Goal: Transaction & Acquisition: Purchase product/service

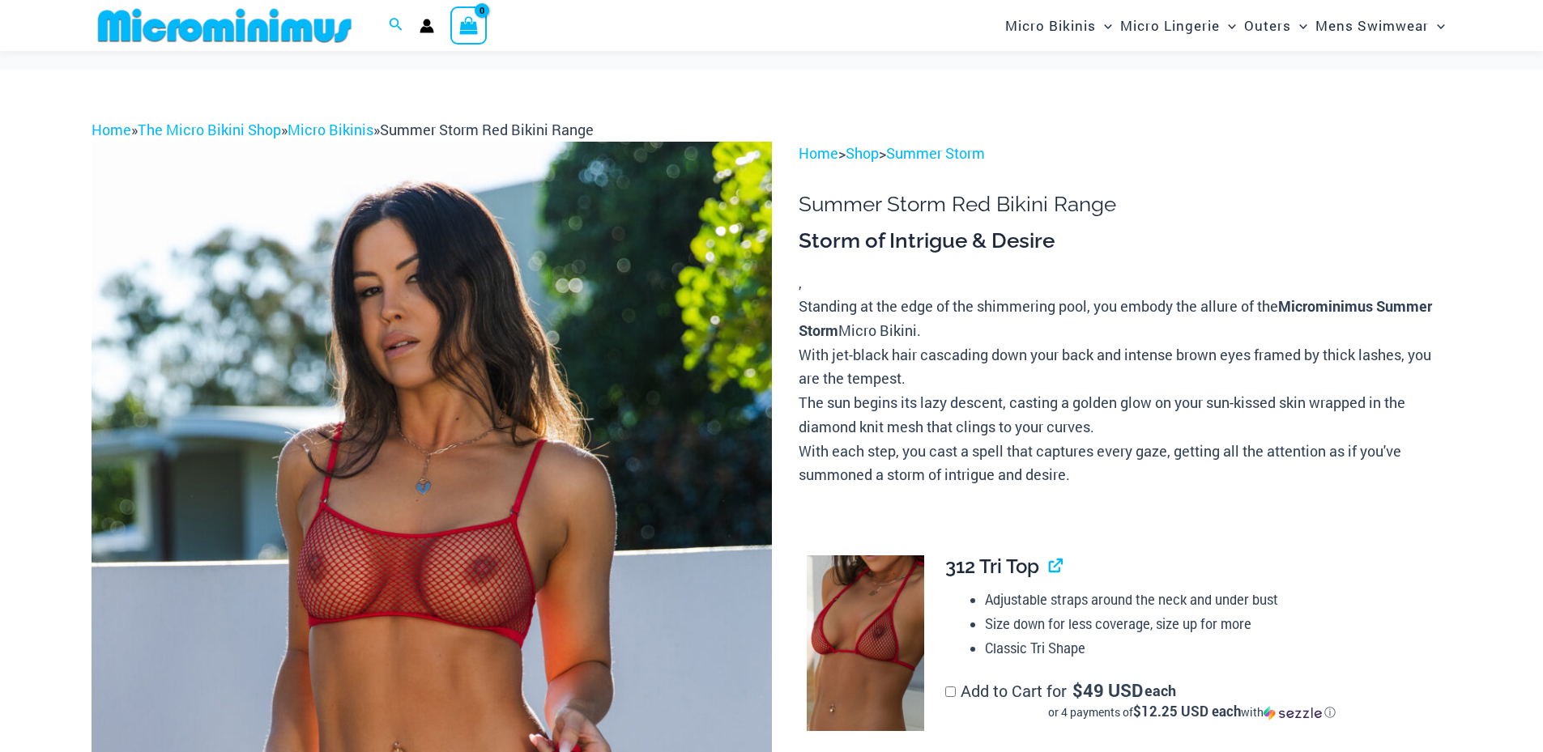
scroll to position [243, 0]
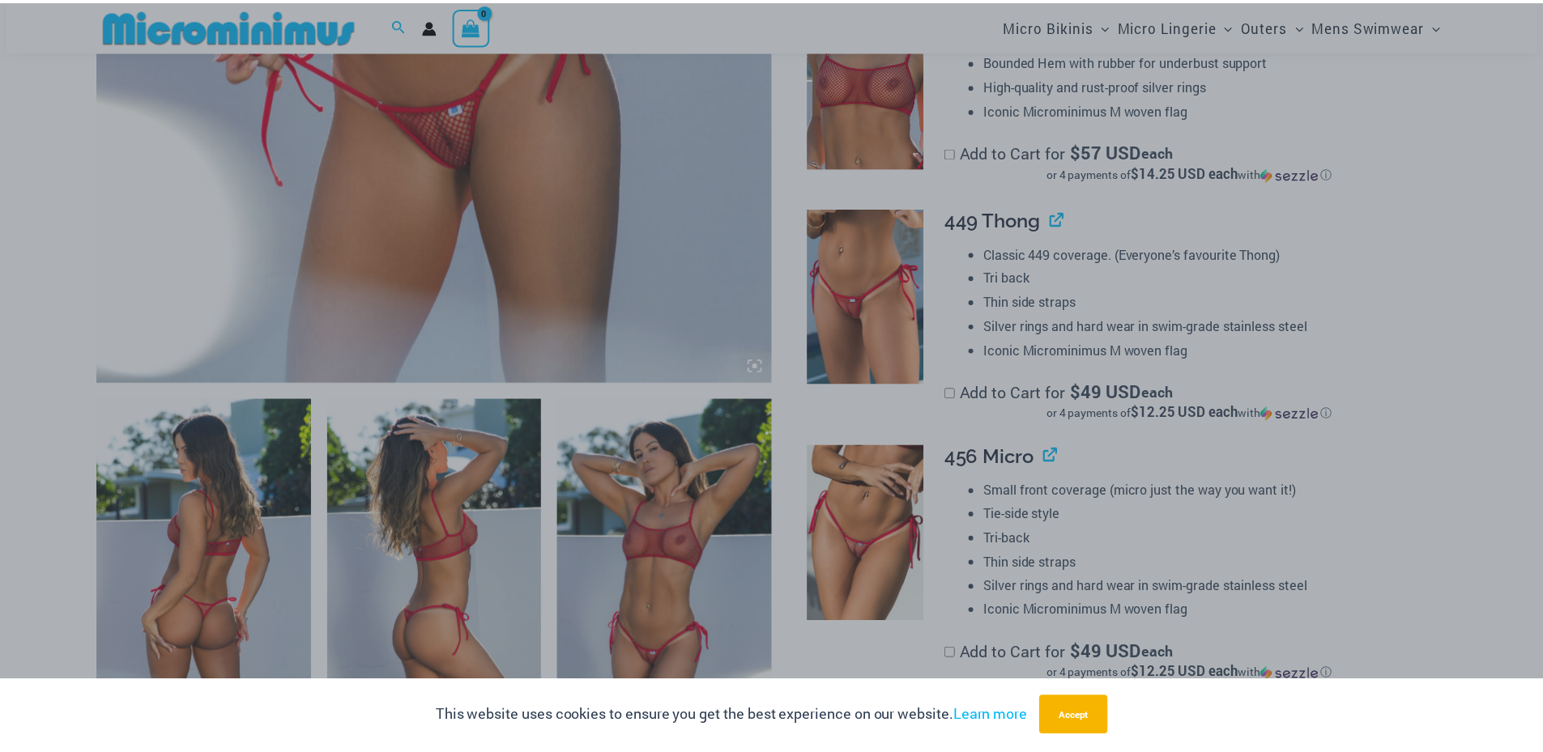
scroll to position [810, 0]
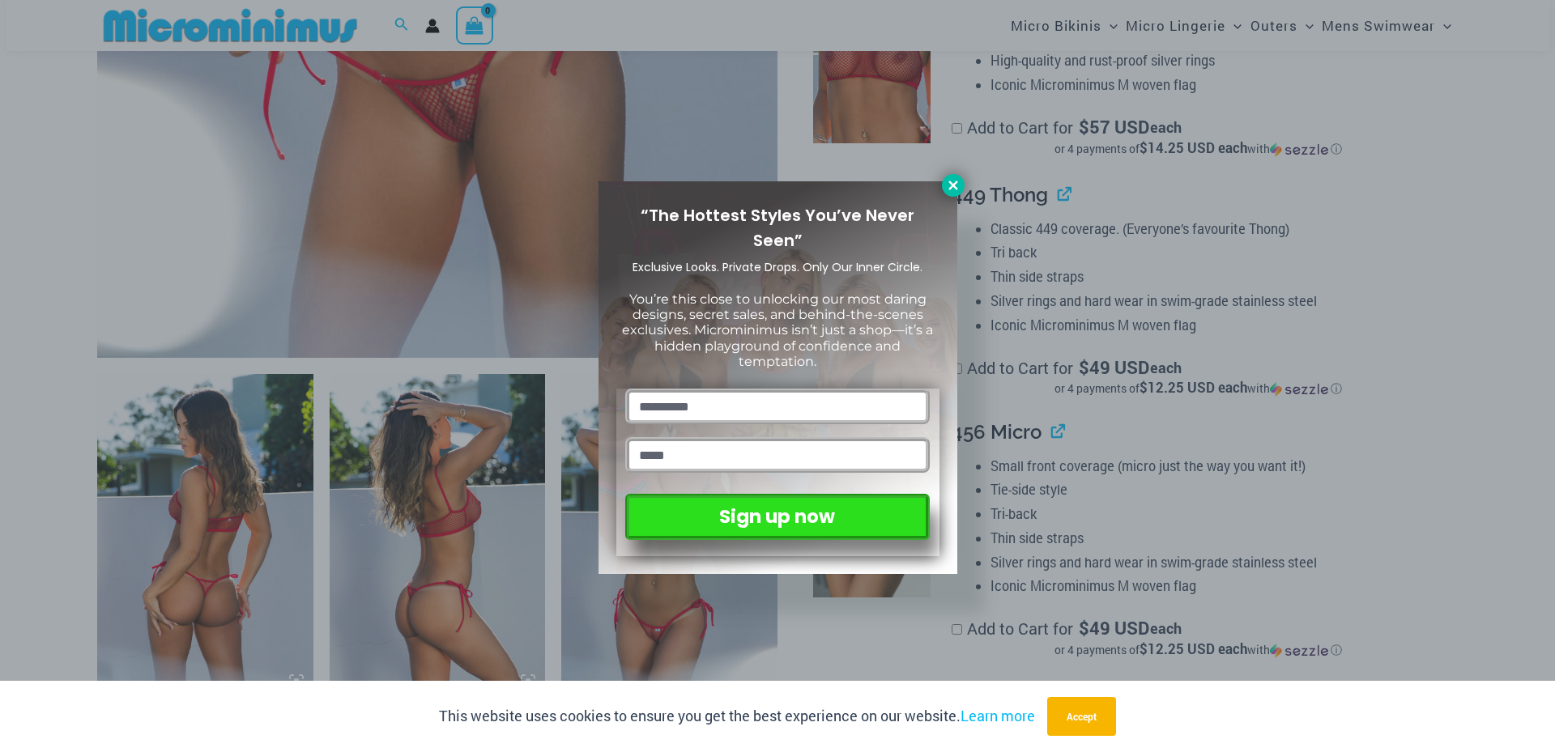
click at [949, 179] on icon at bounding box center [953, 185] width 15 height 15
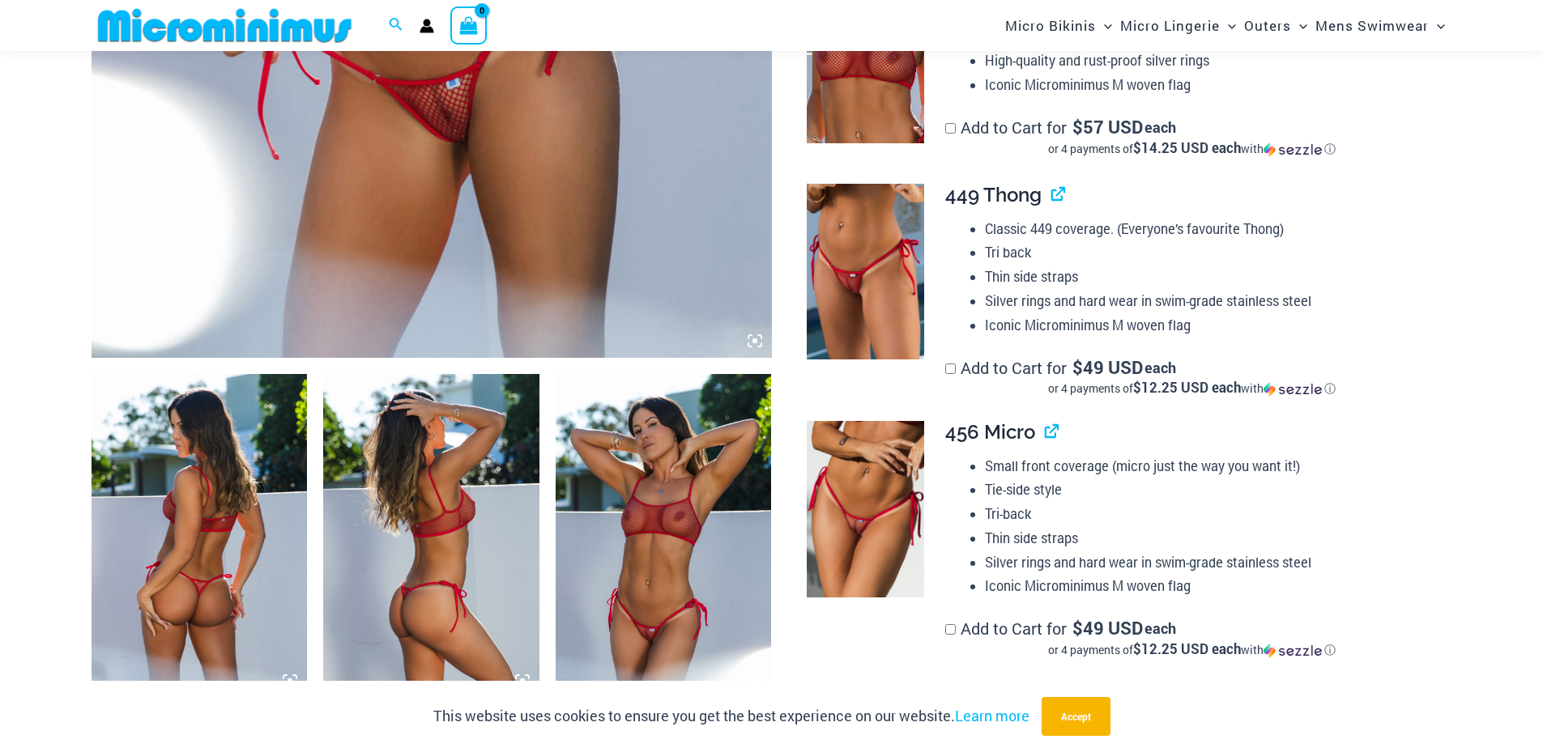
click at [443, 530] on img at bounding box center [431, 536] width 216 height 324
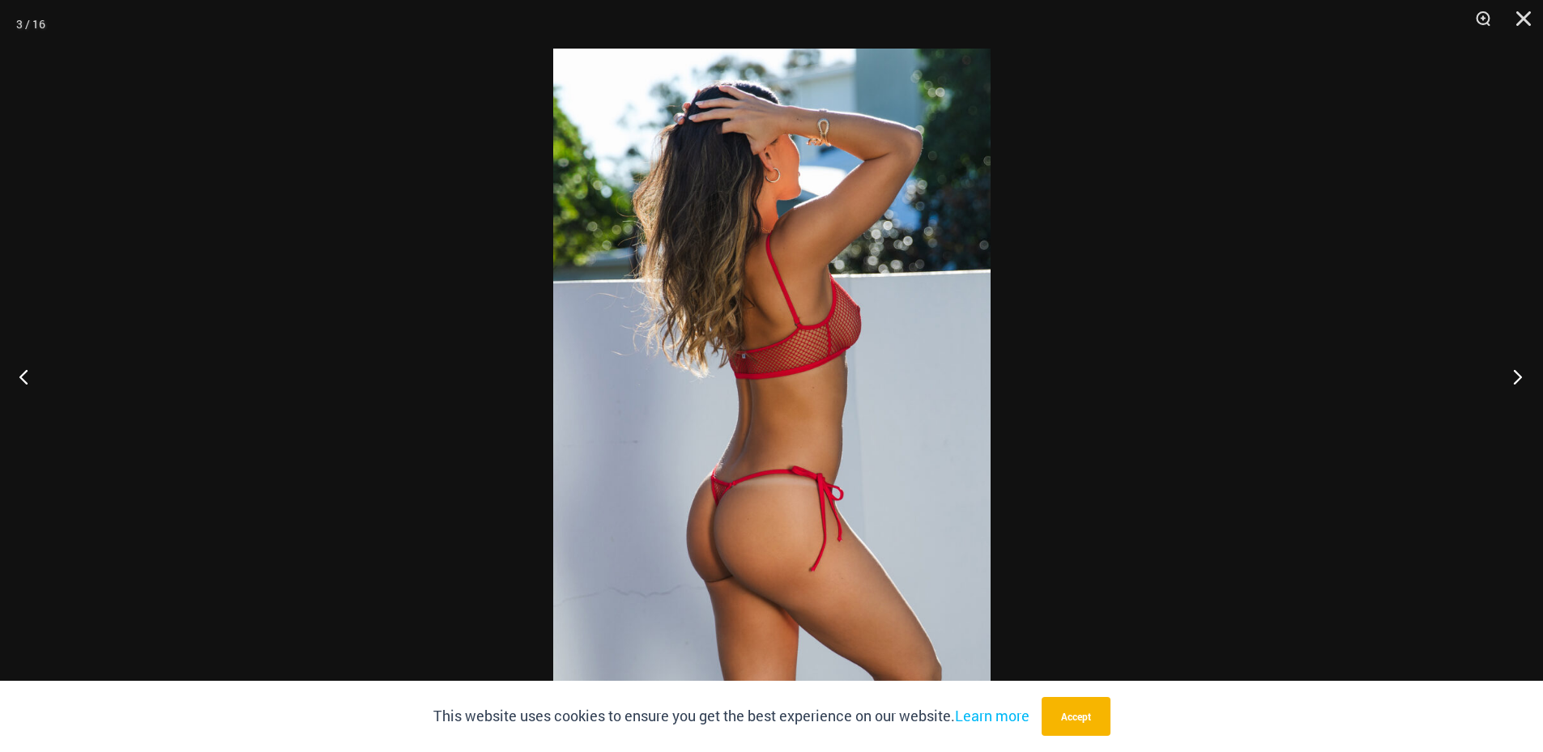
click at [1515, 381] on button "Next" at bounding box center [1512, 376] width 61 height 81
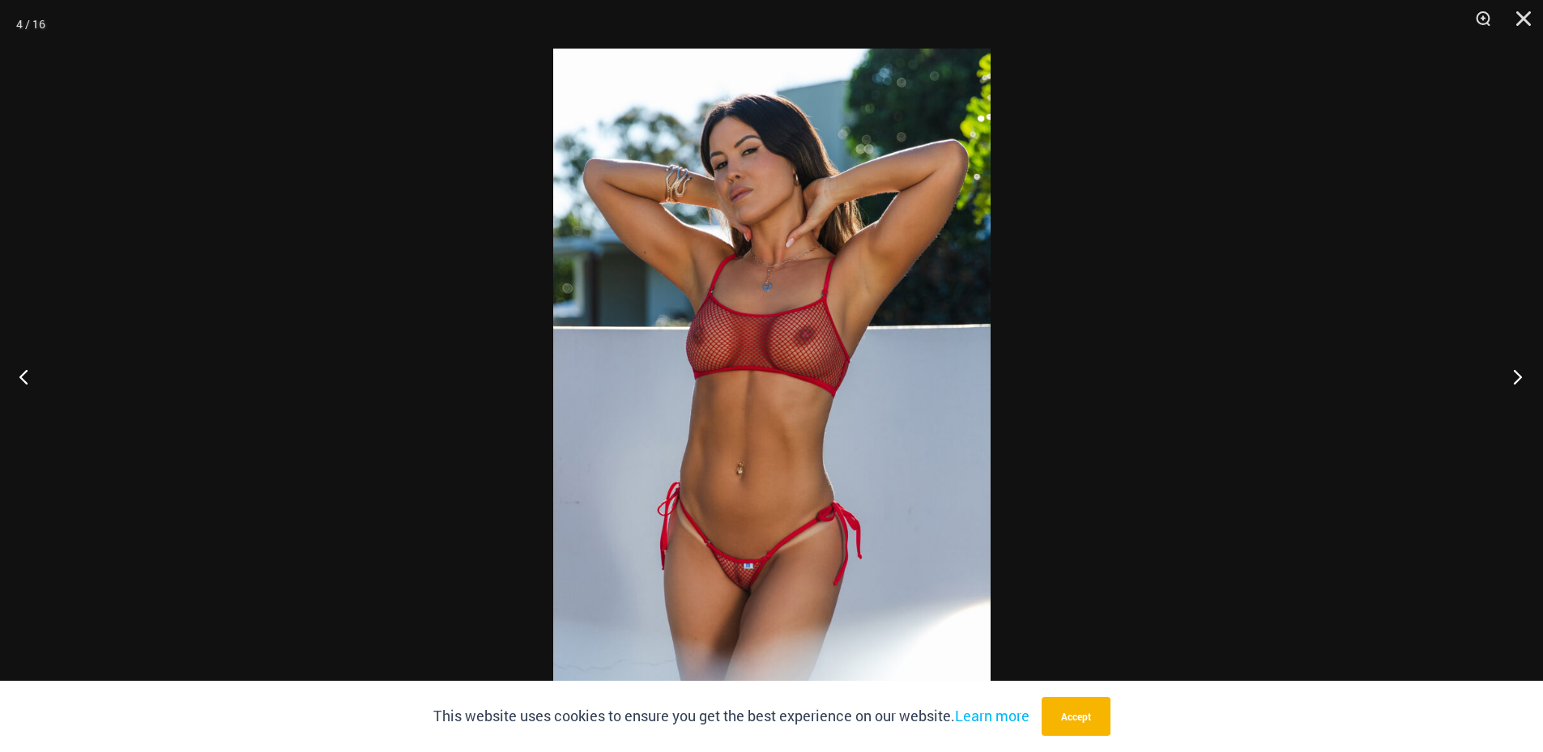
click at [1515, 381] on button "Next" at bounding box center [1512, 376] width 61 height 81
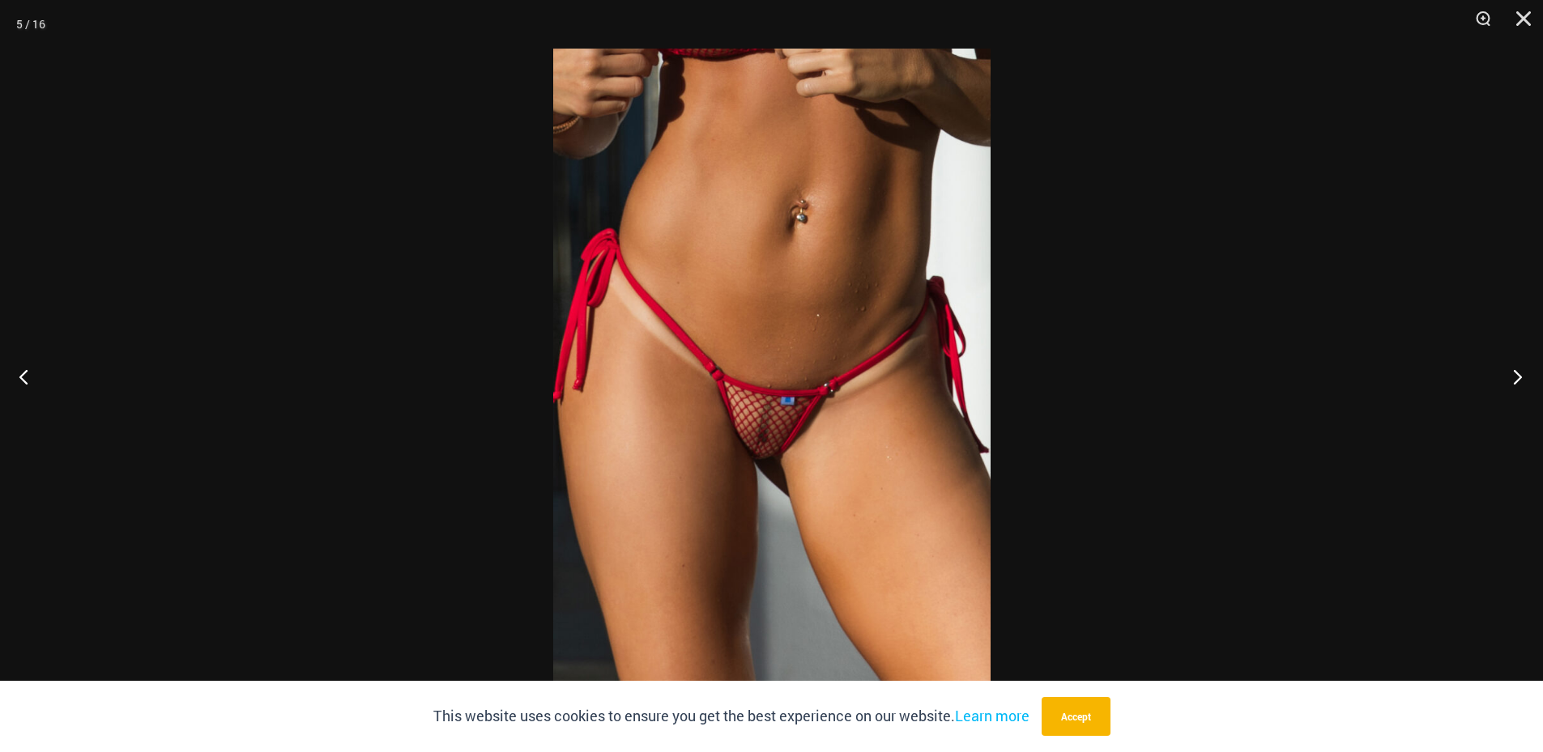
click at [1515, 381] on button "Next" at bounding box center [1512, 376] width 61 height 81
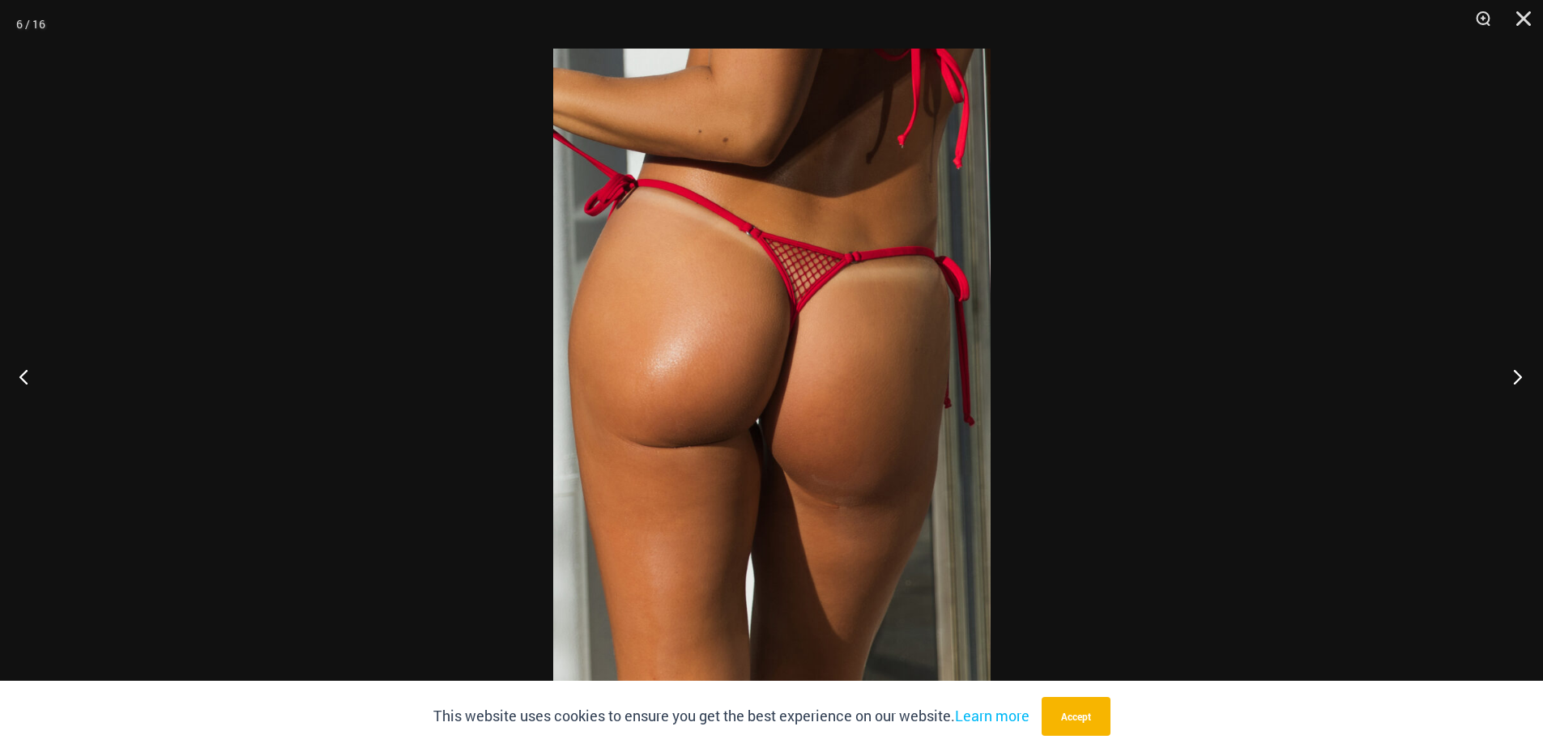
click at [1515, 381] on button "Next" at bounding box center [1512, 376] width 61 height 81
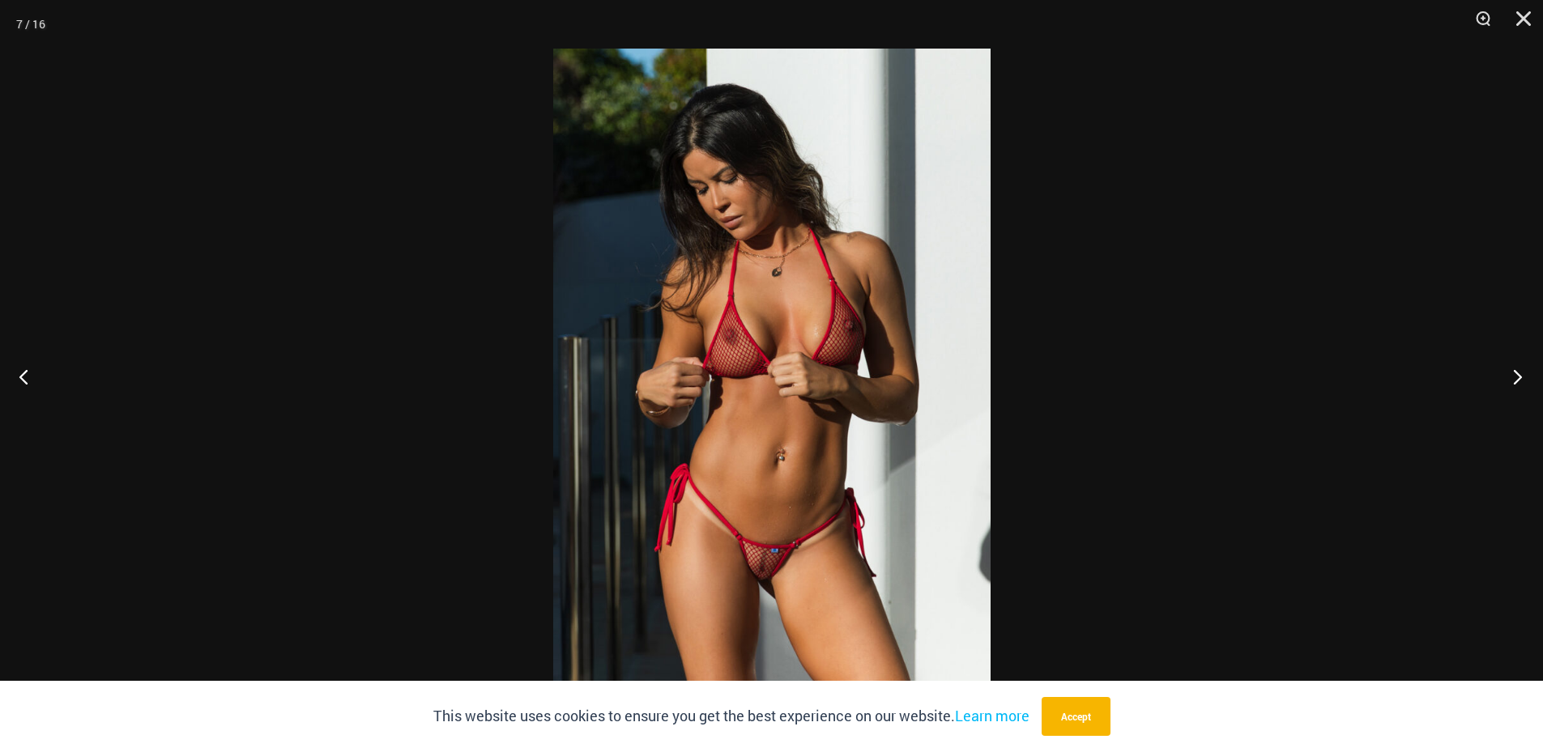
click at [1515, 381] on button "Next" at bounding box center [1512, 376] width 61 height 81
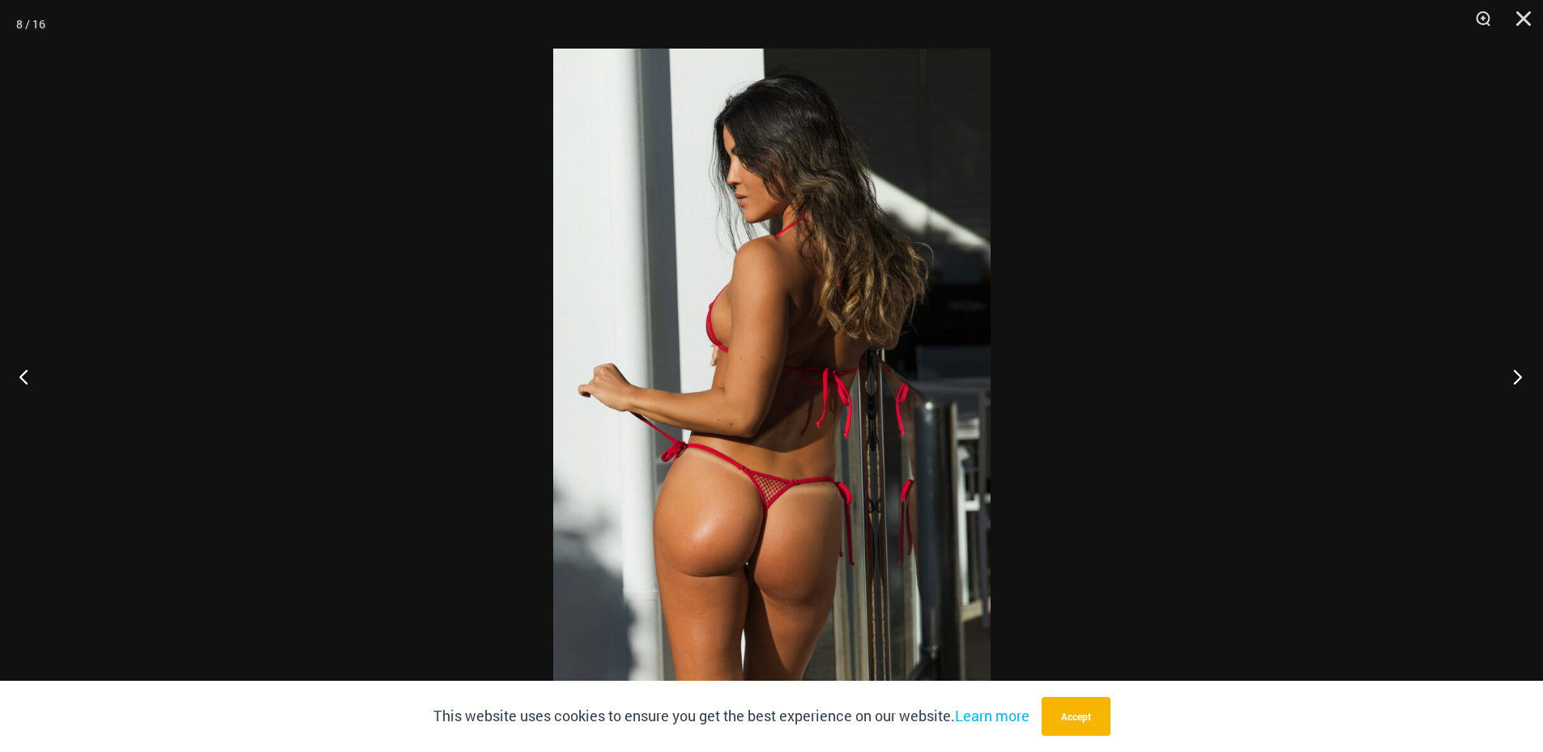
click at [1515, 381] on button "Next" at bounding box center [1512, 376] width 61 height 81
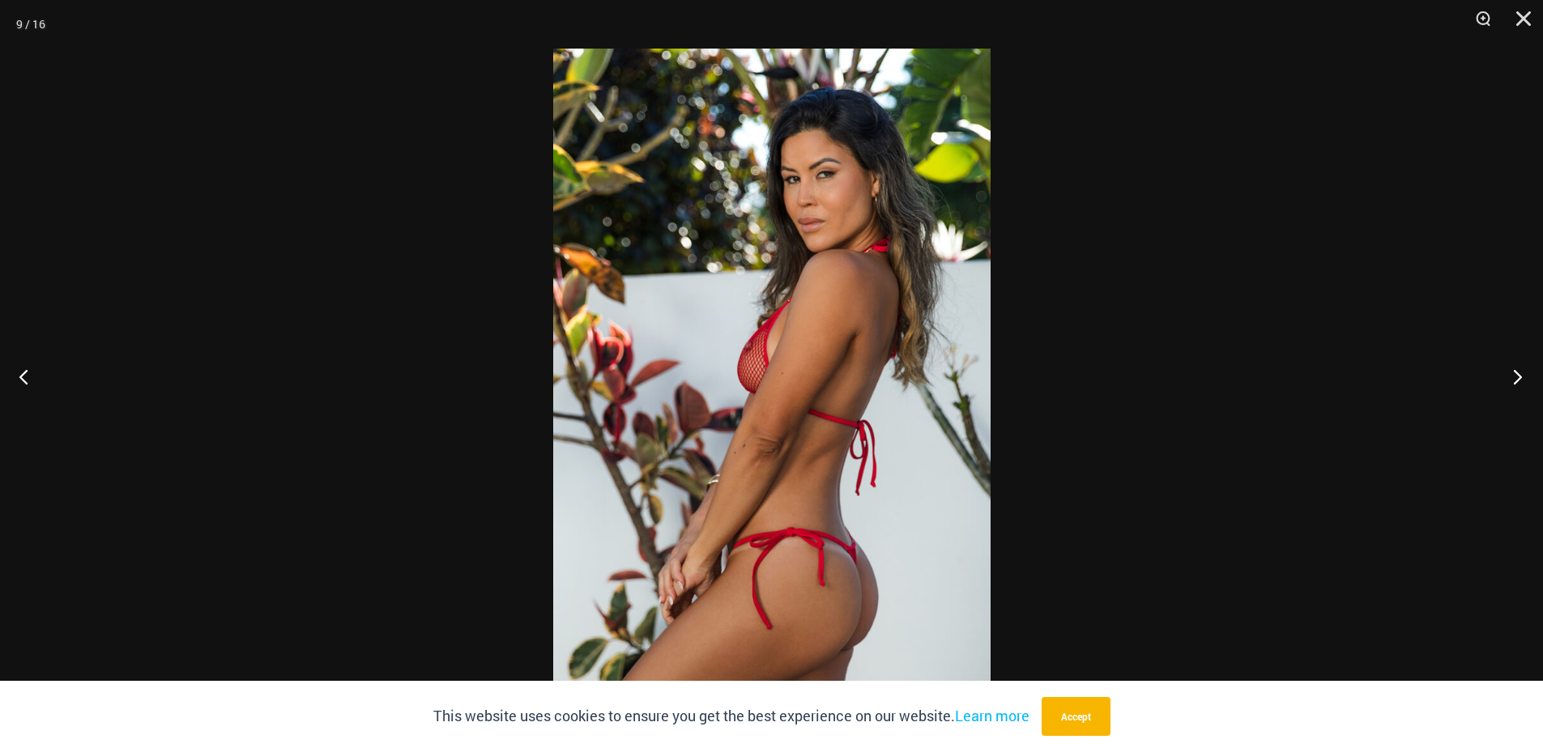
click at [1515, 381] on button "Next" at bounding box center [1512, 376] width 61 height 81
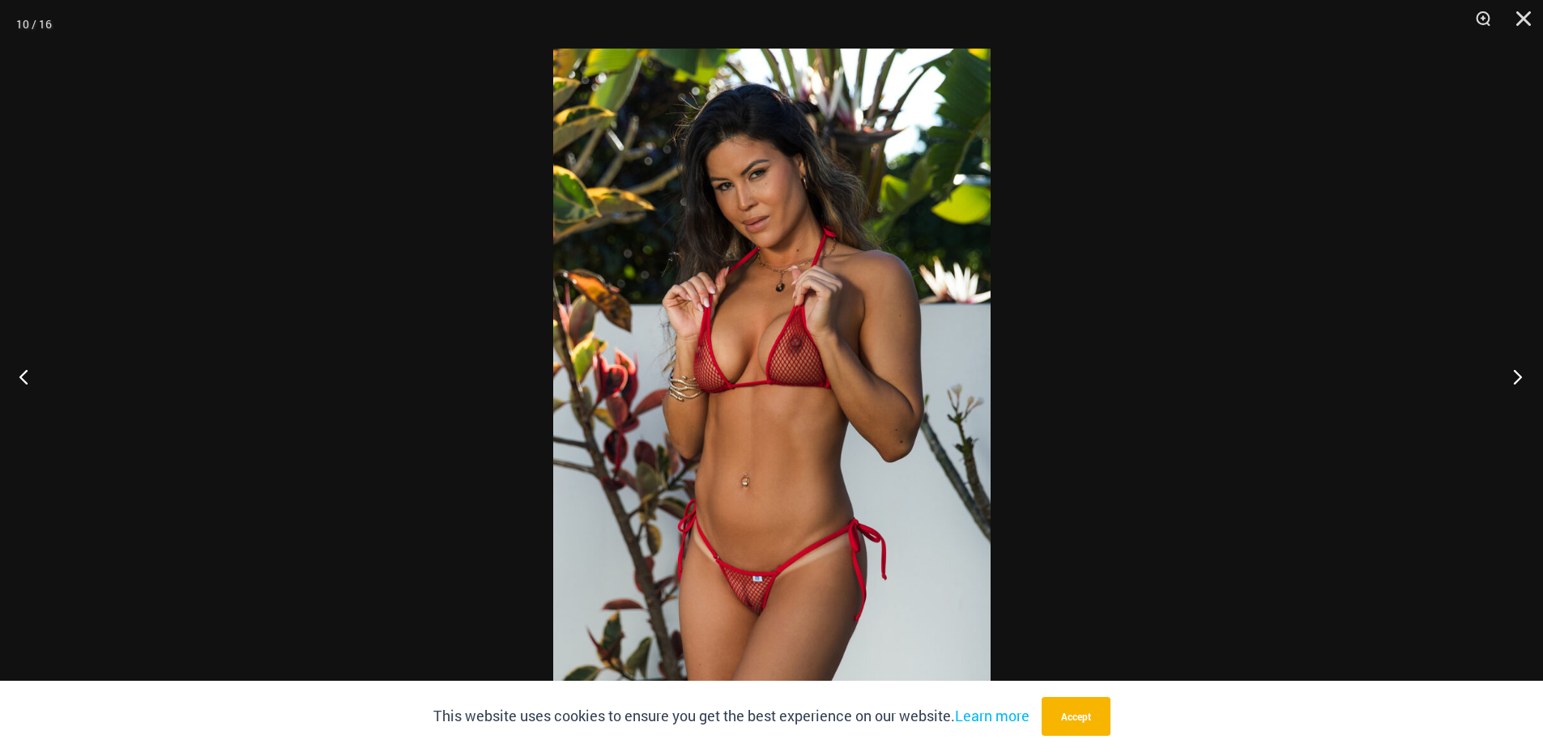
click at [1515, 381] on button "Next" at bounding box center [1512, 376] width 61 height 81
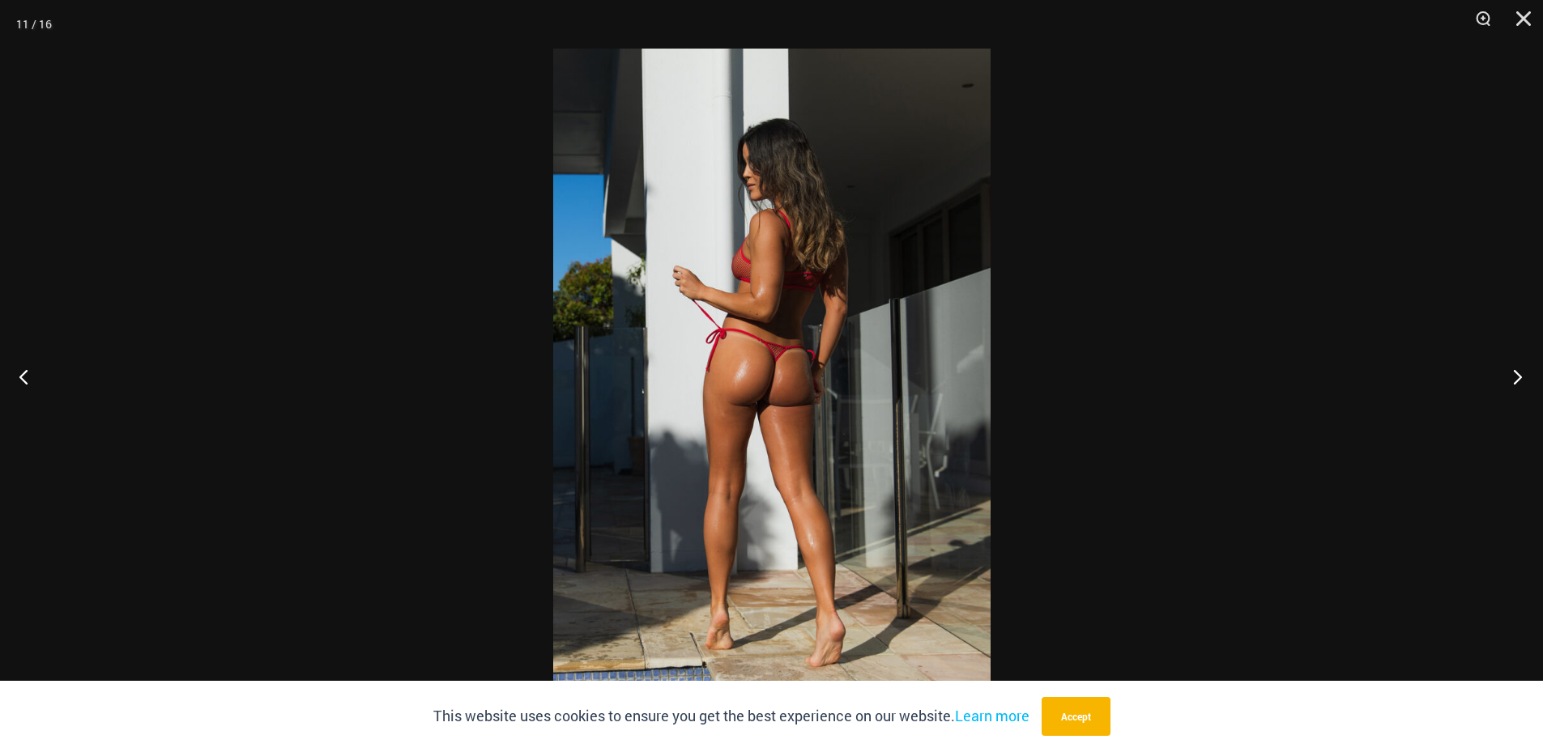
click at [1515, 381] on button "Next" at bounding box center [1512, 376] width 61 height 81
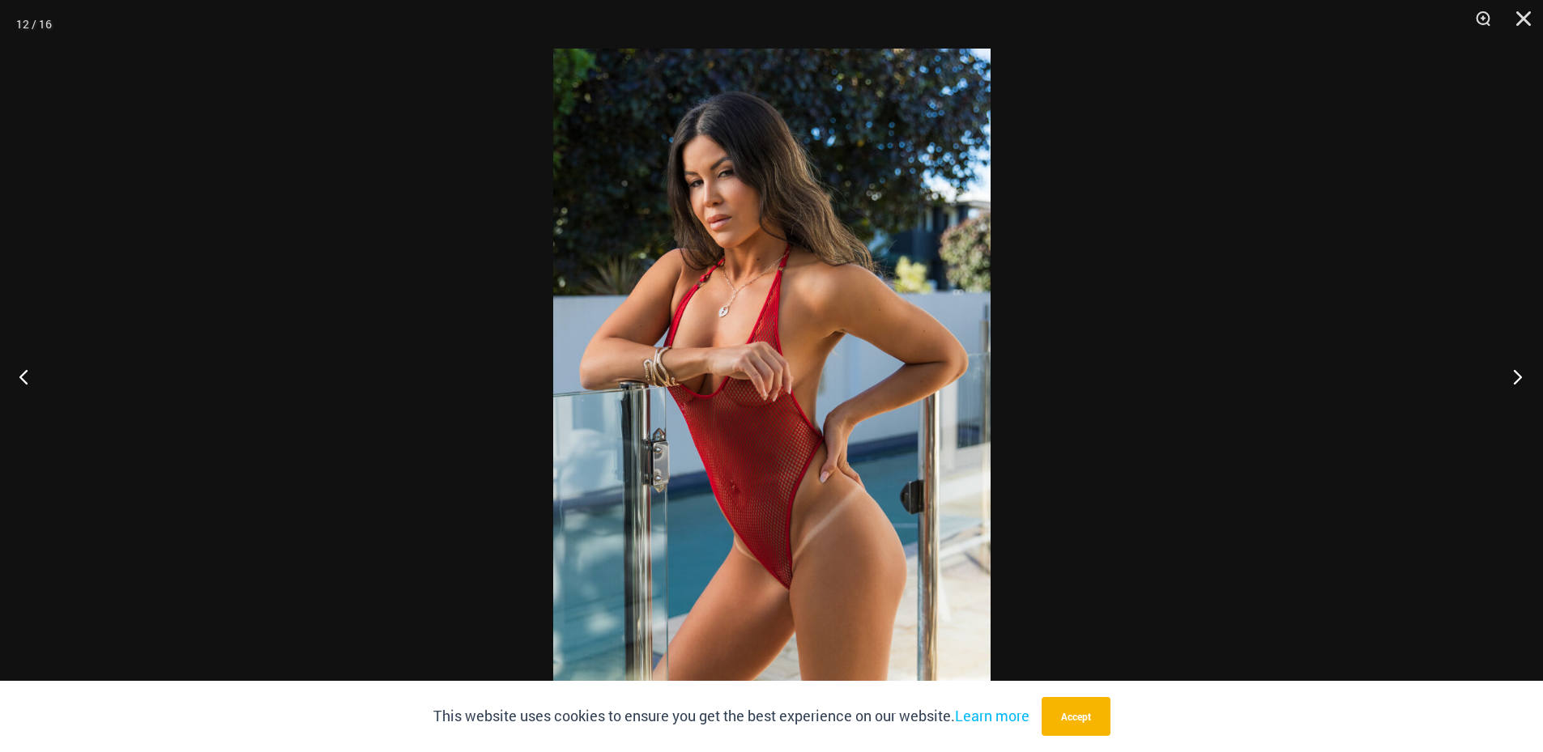
click at [1515, 381] on button "Next" at bounding box center [1512, 376] width 61 height 81
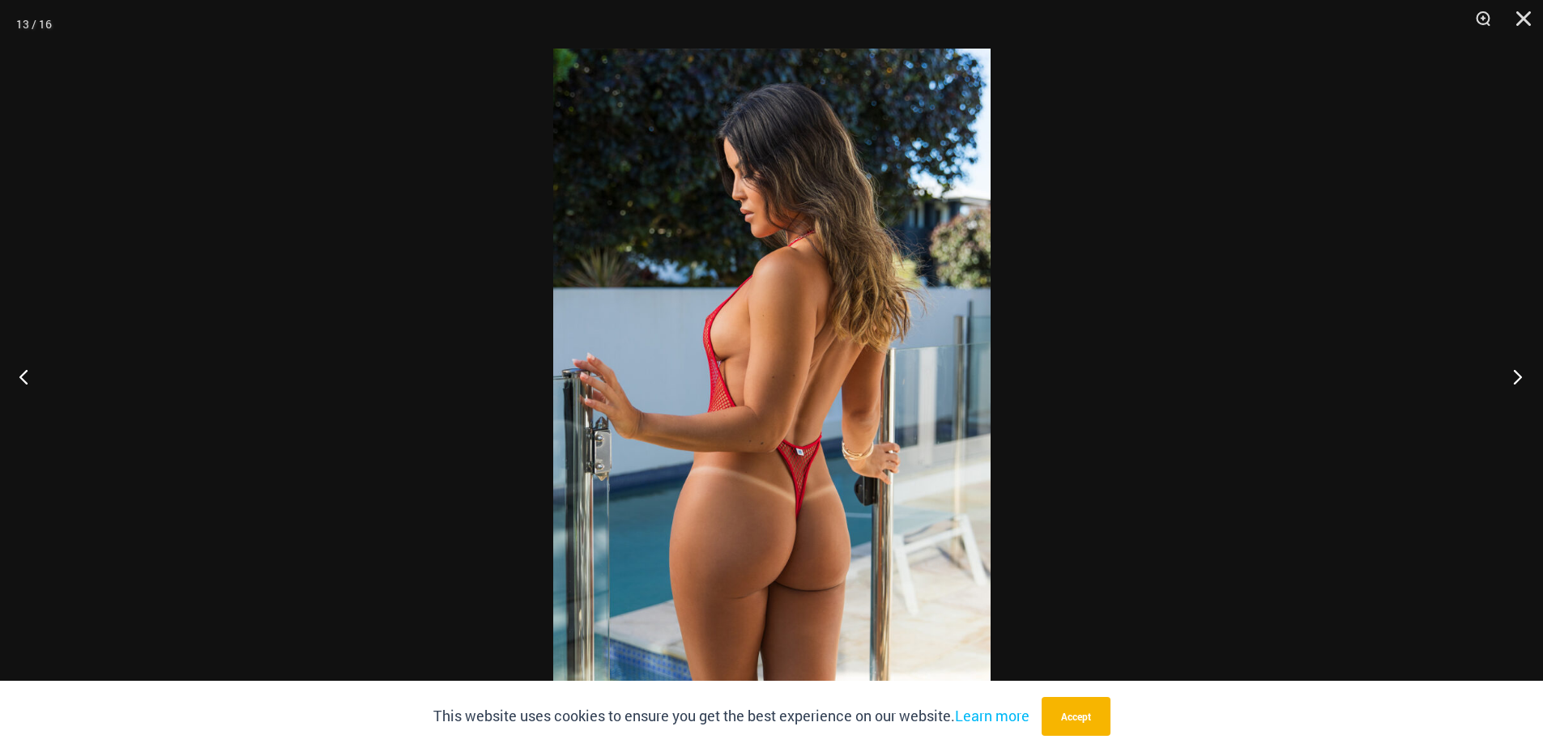
click at [1511, 377] on button "Next" at bounding box center [1512, 376] width 61 height 81
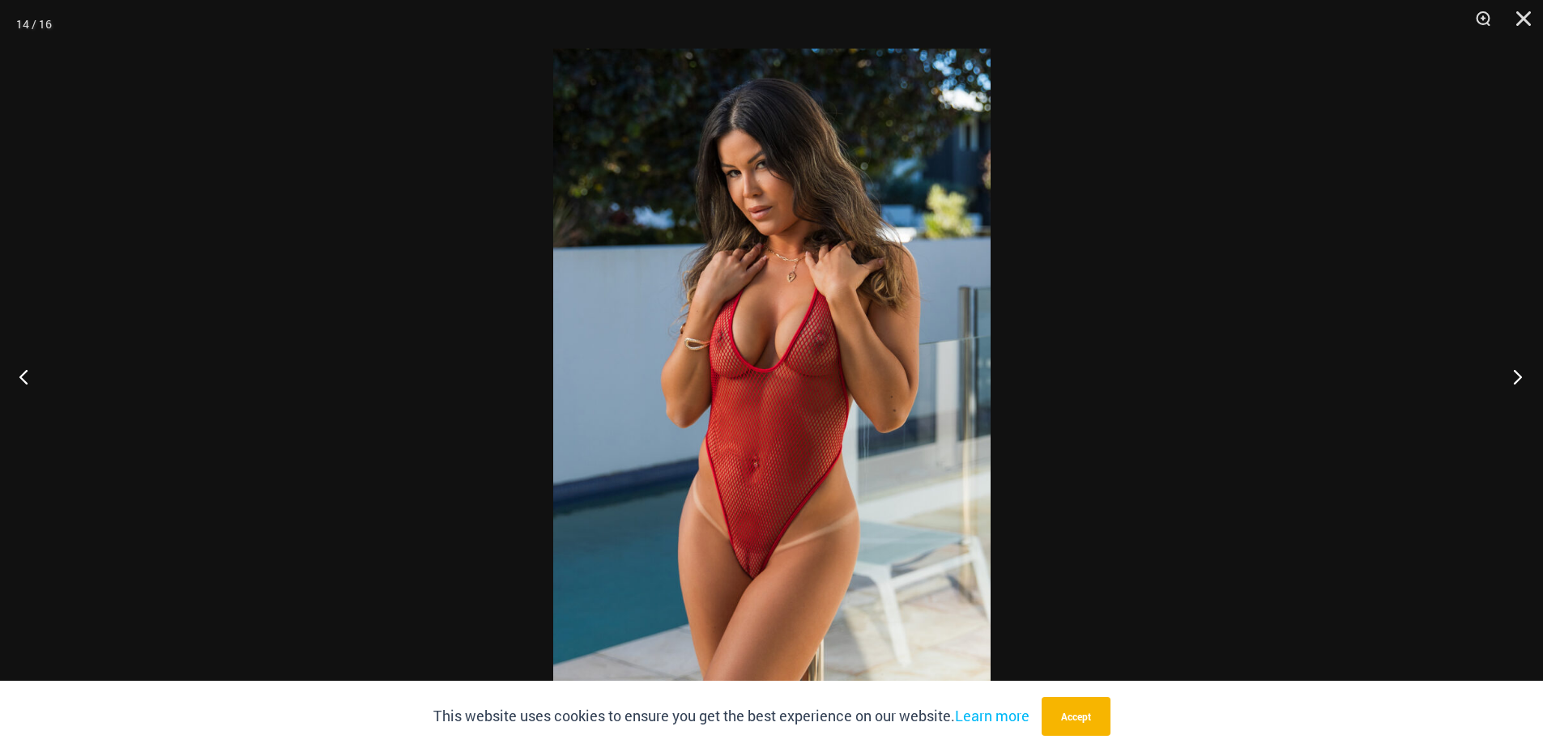
click at [1511, 377] on button "Next" at bounding box center [1512, 376] width 61 height 81
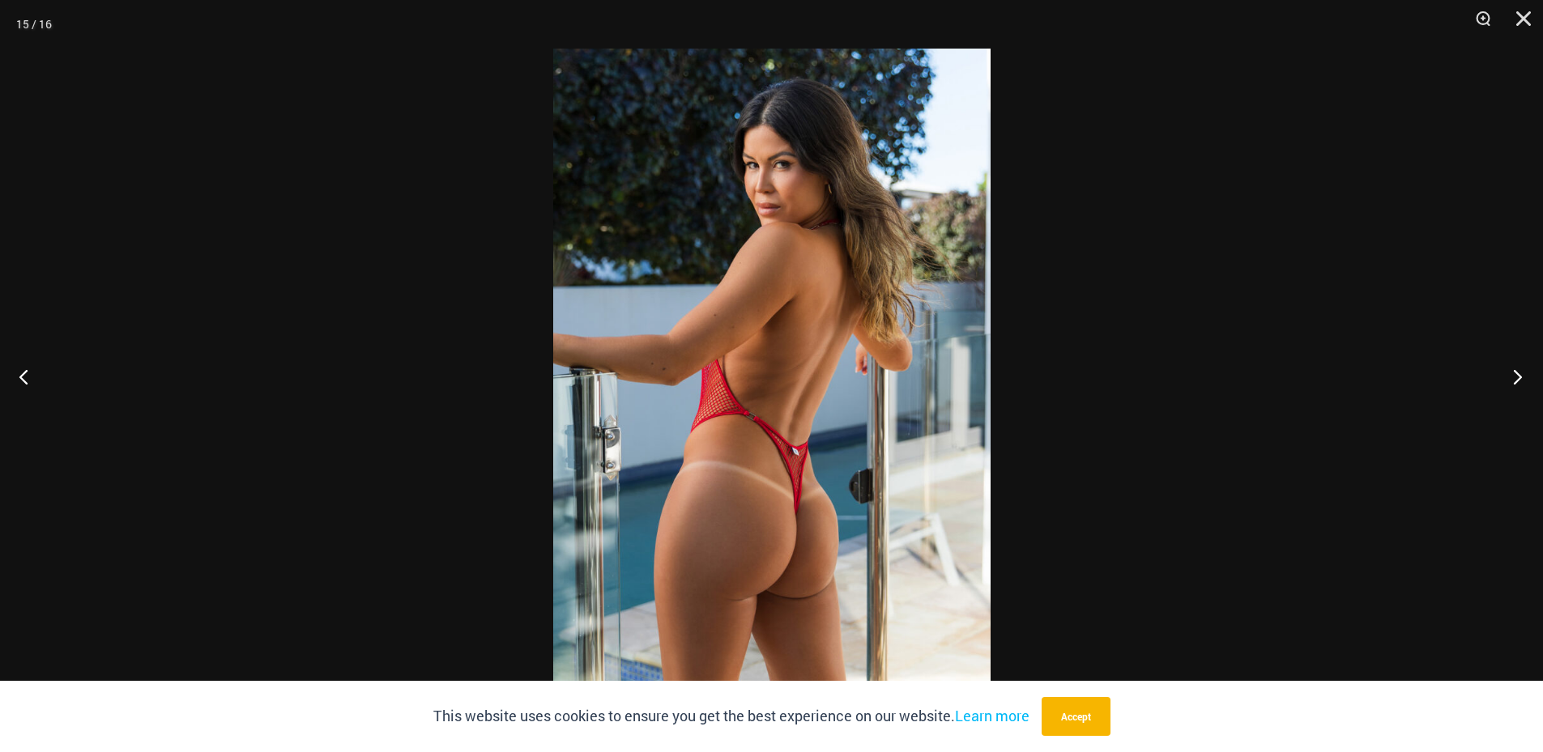
click at [1511, 377] on button "Next" at bounding box center [1512, 376] width 61 height 81
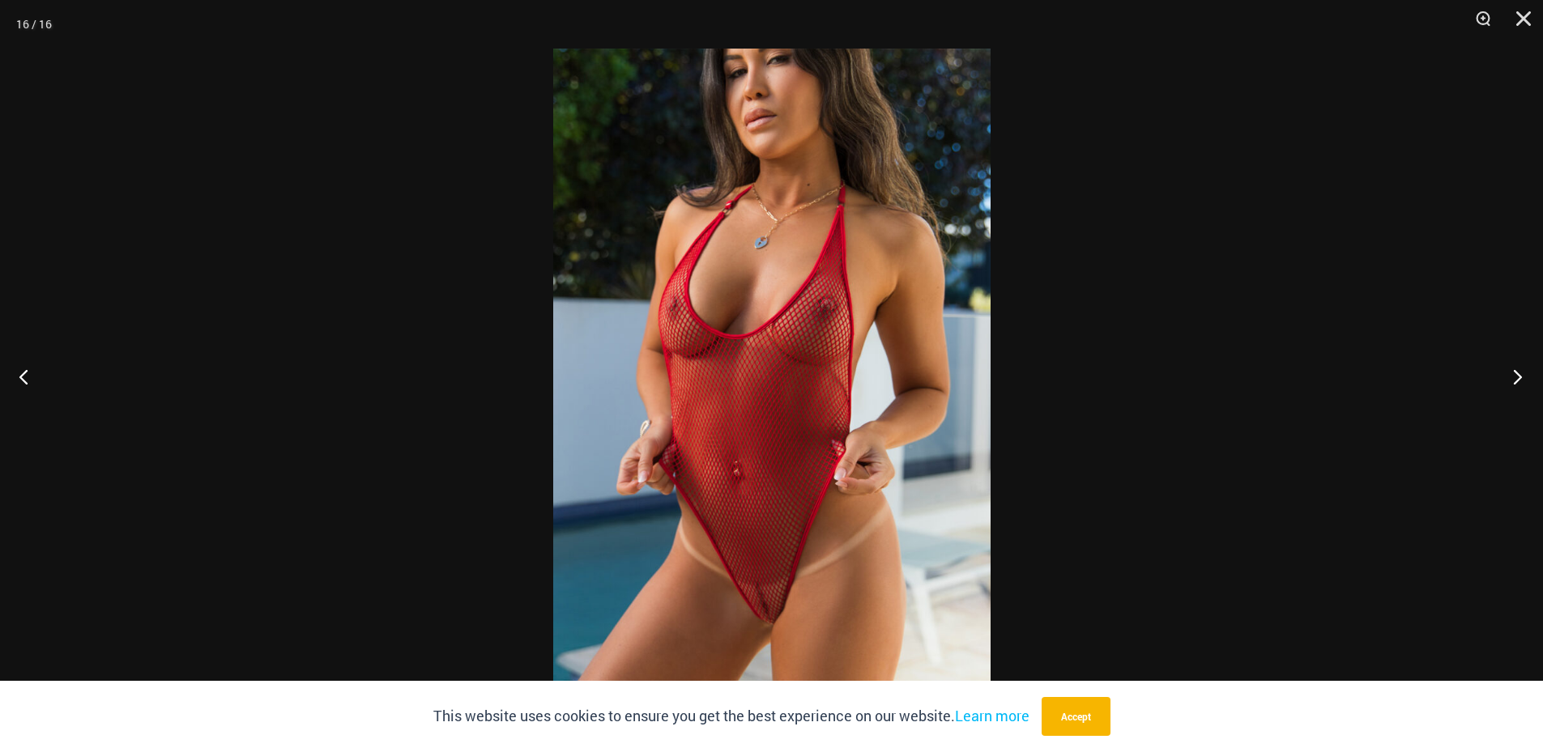
click at [1511, 377] on button "Next" at bounding box center [1512, 376] width 61 height 81
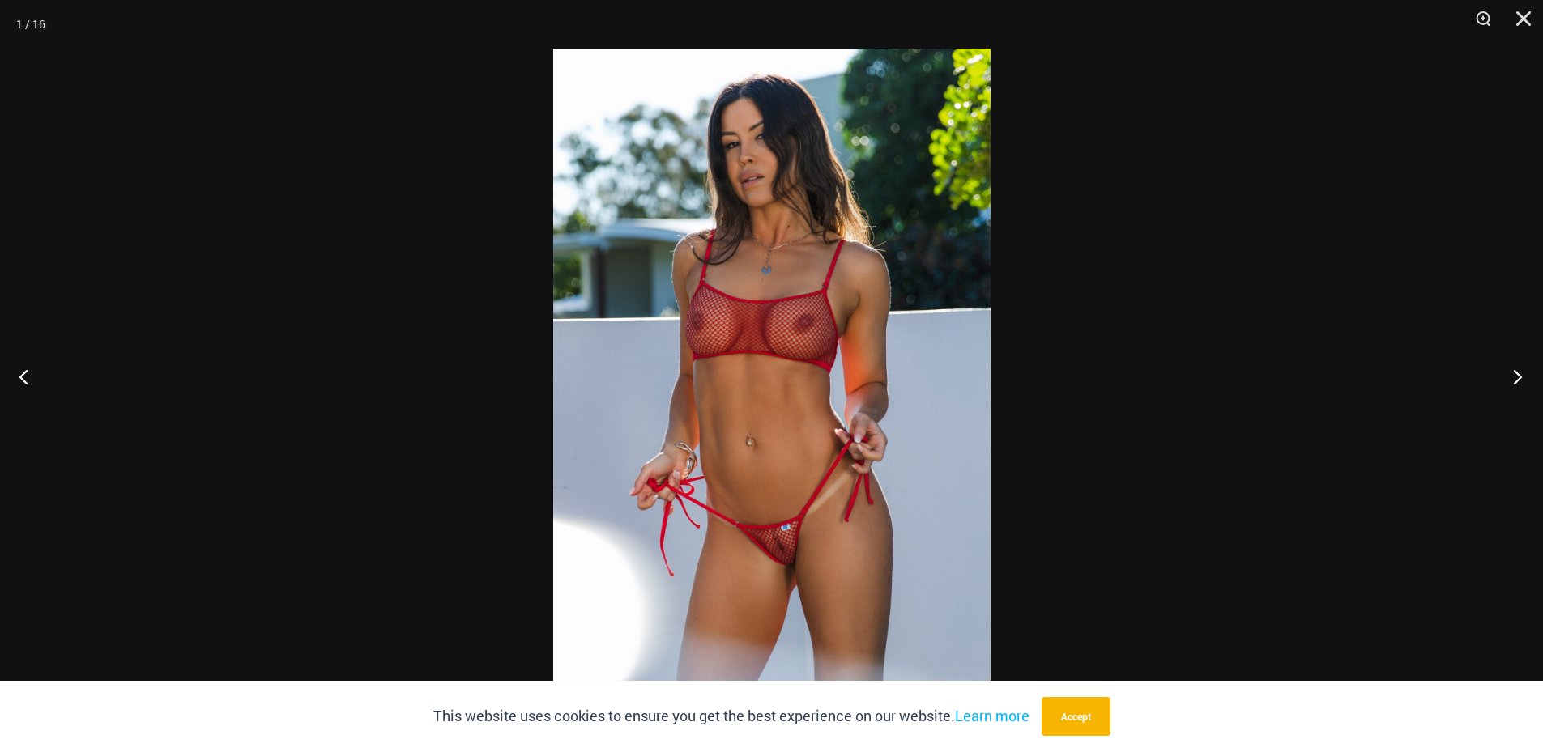
click at [1511, 377] on button "Next" at bounding box center [1512, 376] width 61 height 81
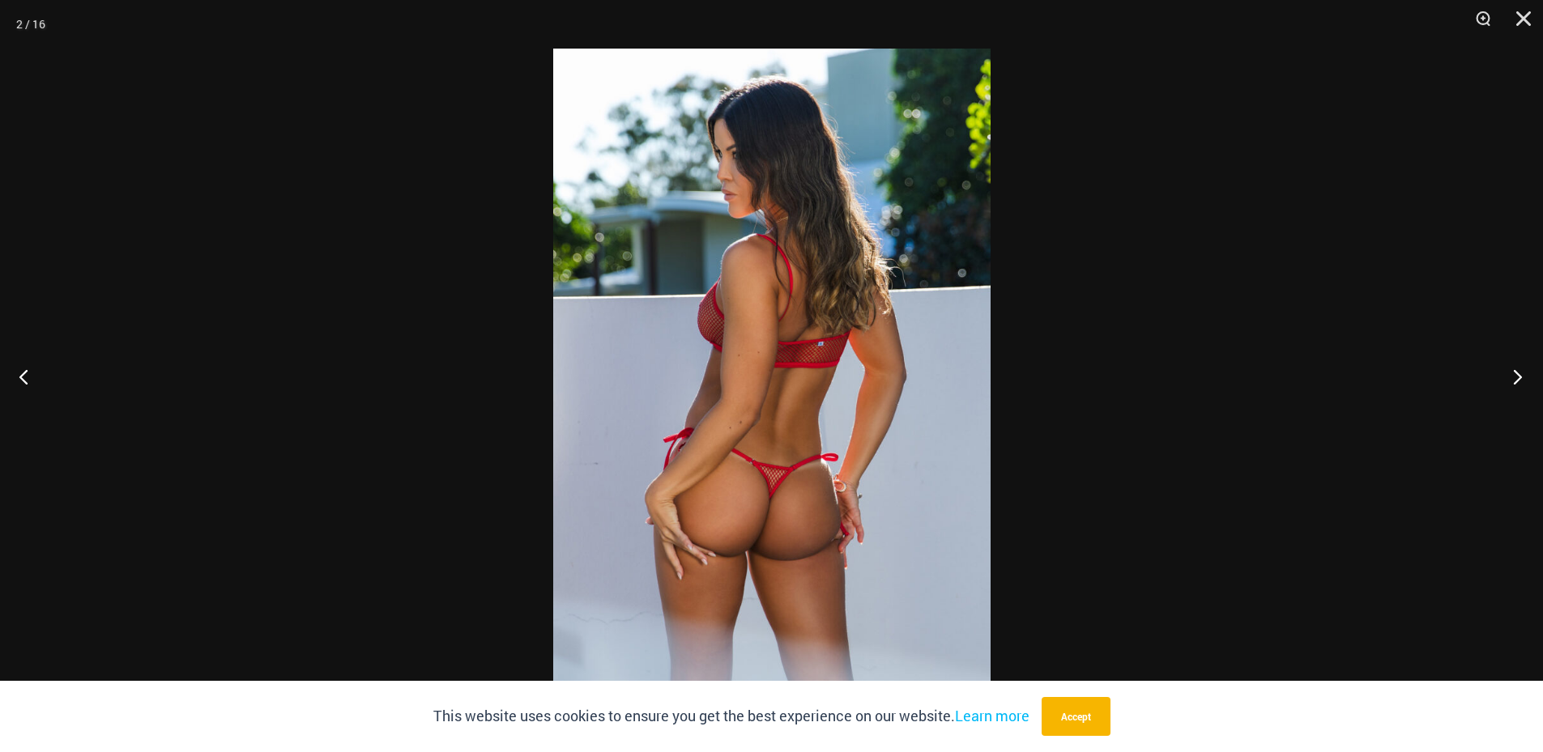
click at [1511, 377] on button "Next" at bounding box center [1512, 376] width 61 height 81
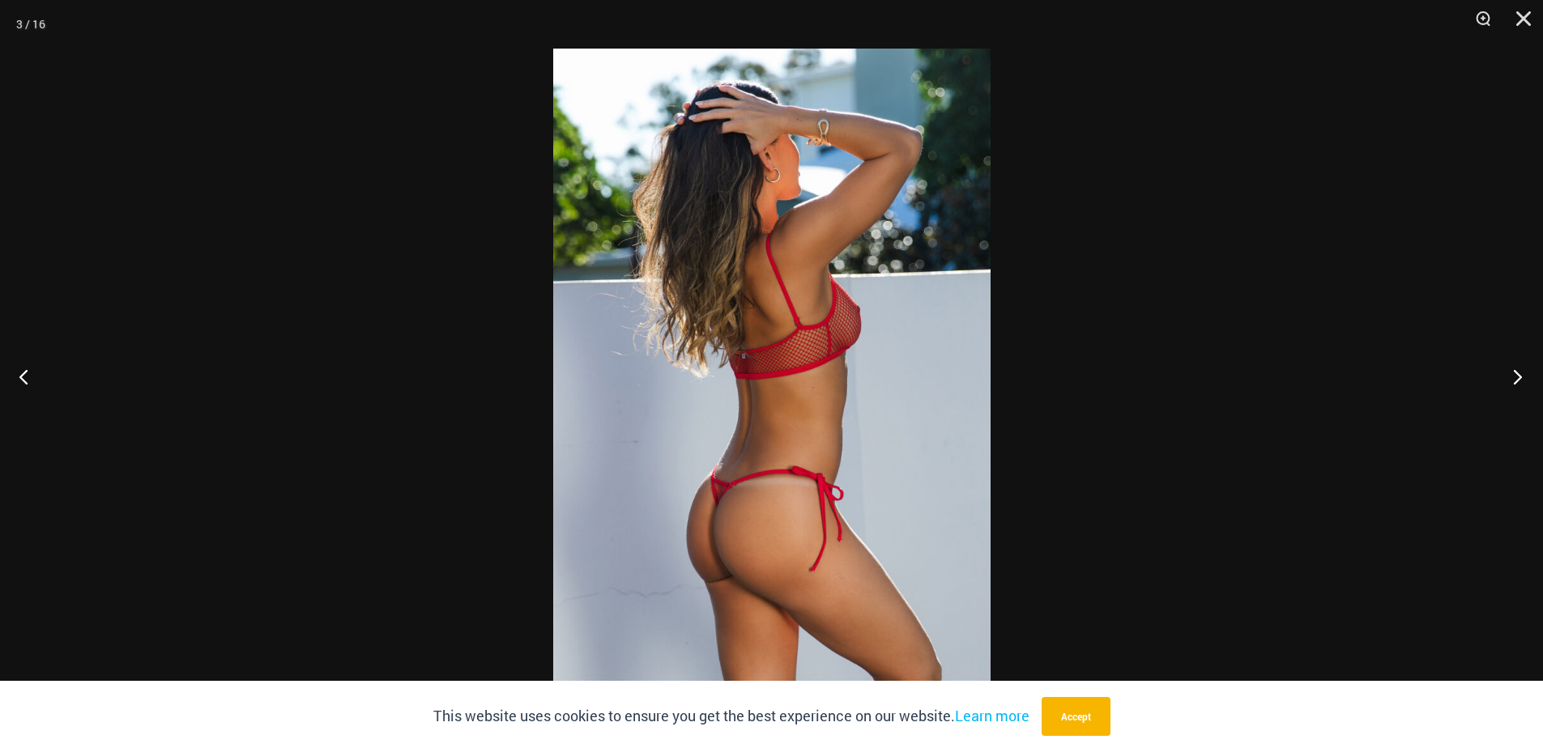
click at [1511, 377] on button "Next" at bounding box center [1512, 376] width 61 height 81
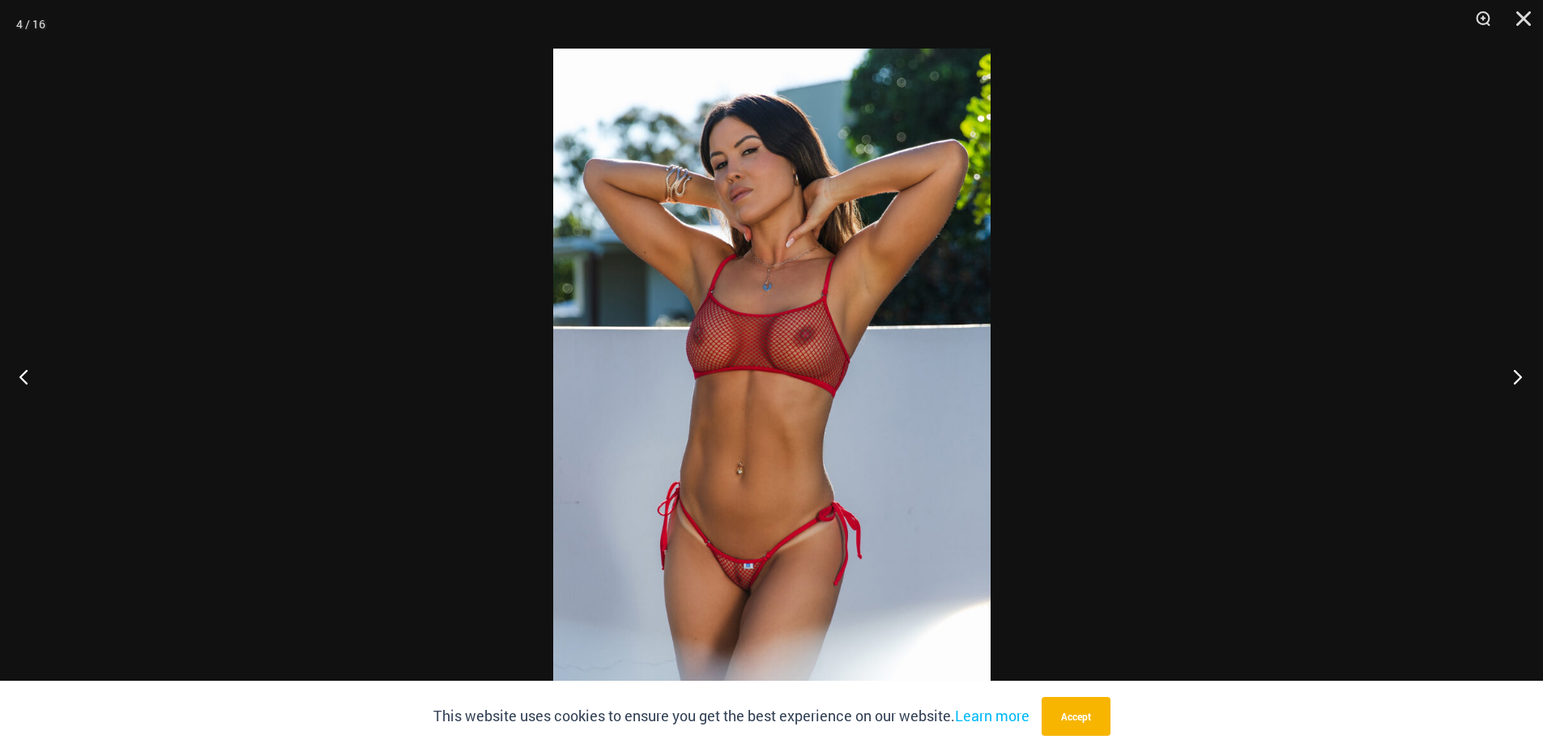
click at [1511, 377] on button "Next" at bounding box center [1512, 376] width 61 height 81
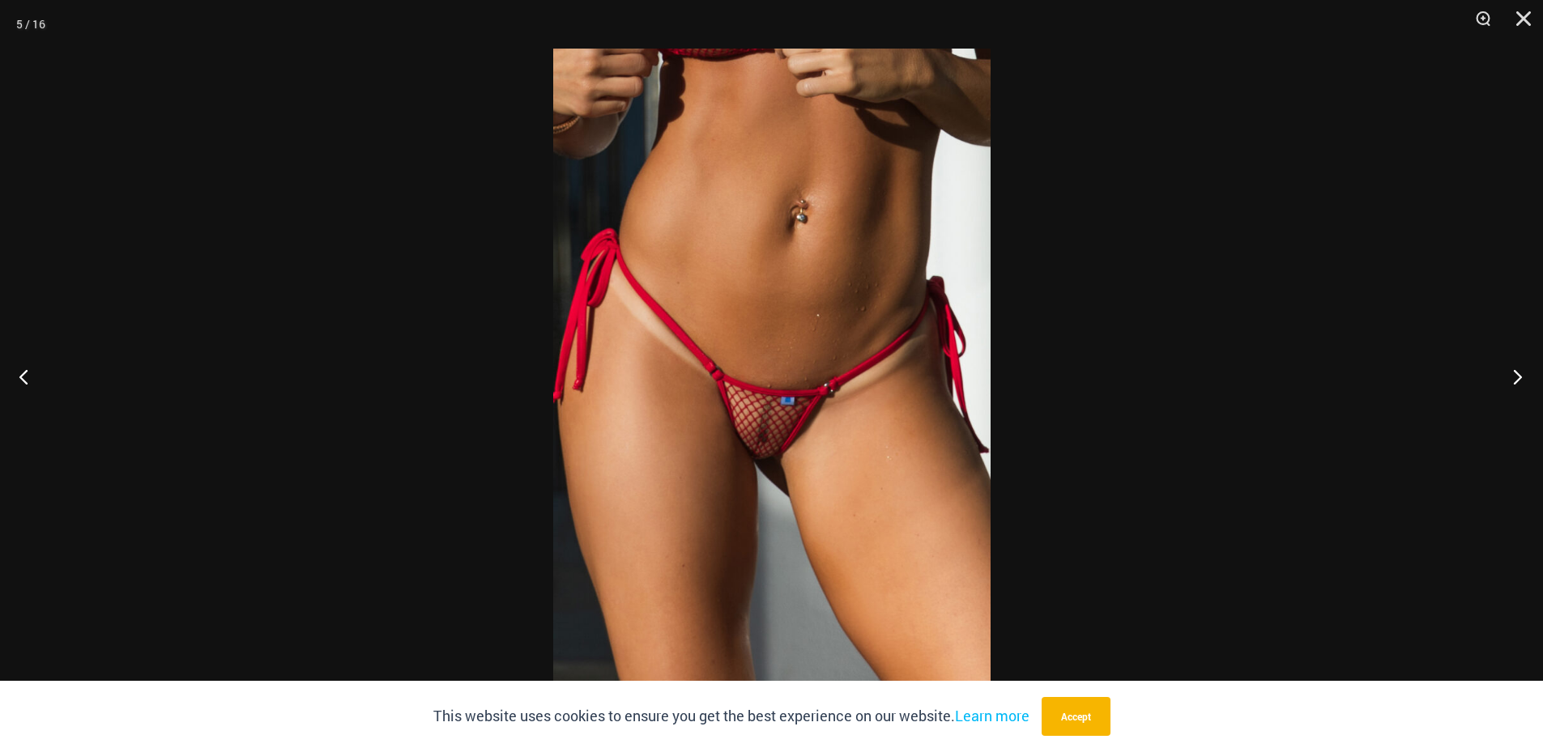
click at [1511, 377] on button "Next" at bounding box center [1512, 376] width 61 height 81
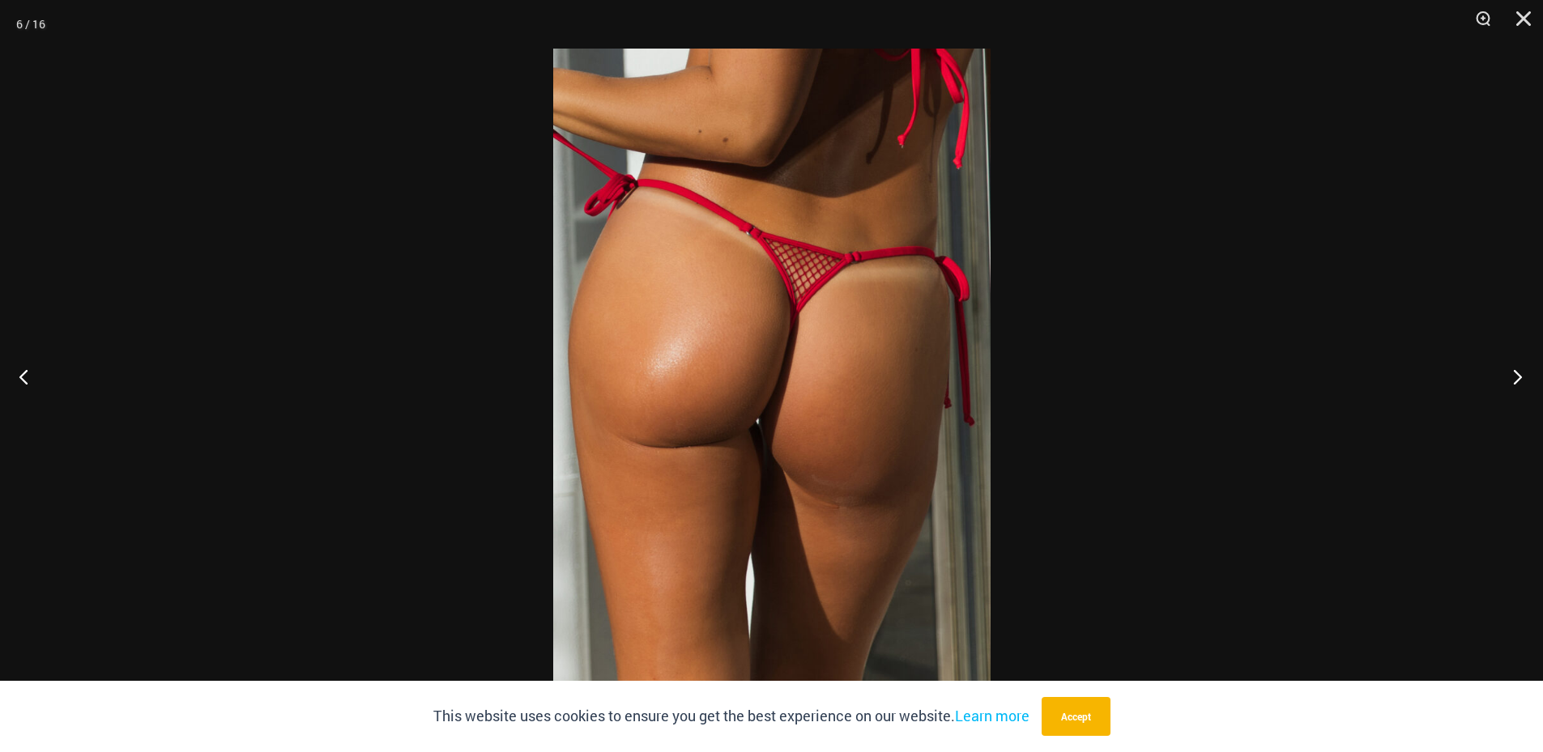
click at [1511, 377] on button "Next" at bounding box center [1512, 376] width 61 height 81
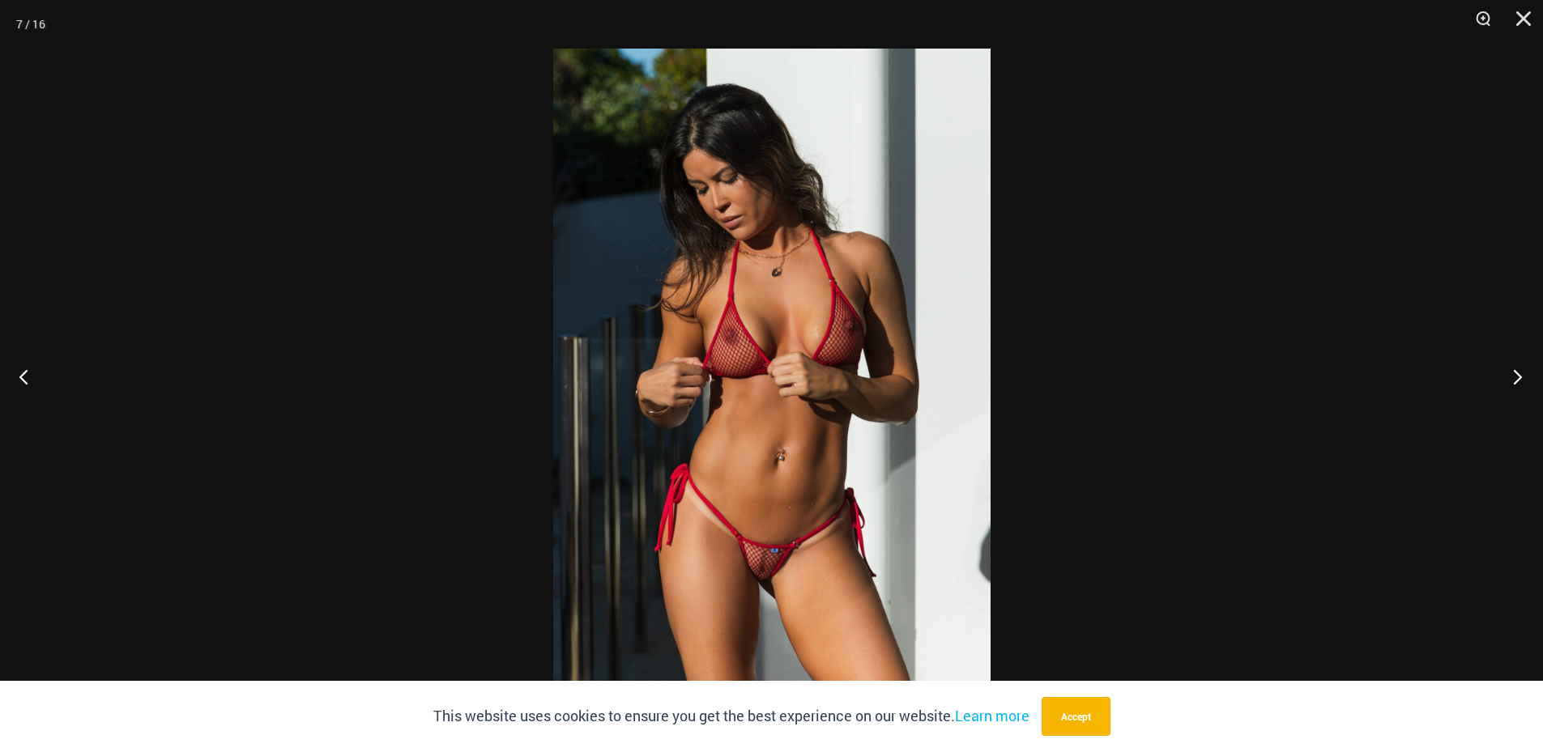
click at [1511, 377] on button "Next" at bounding box center [1512, 376] width 61 height 81
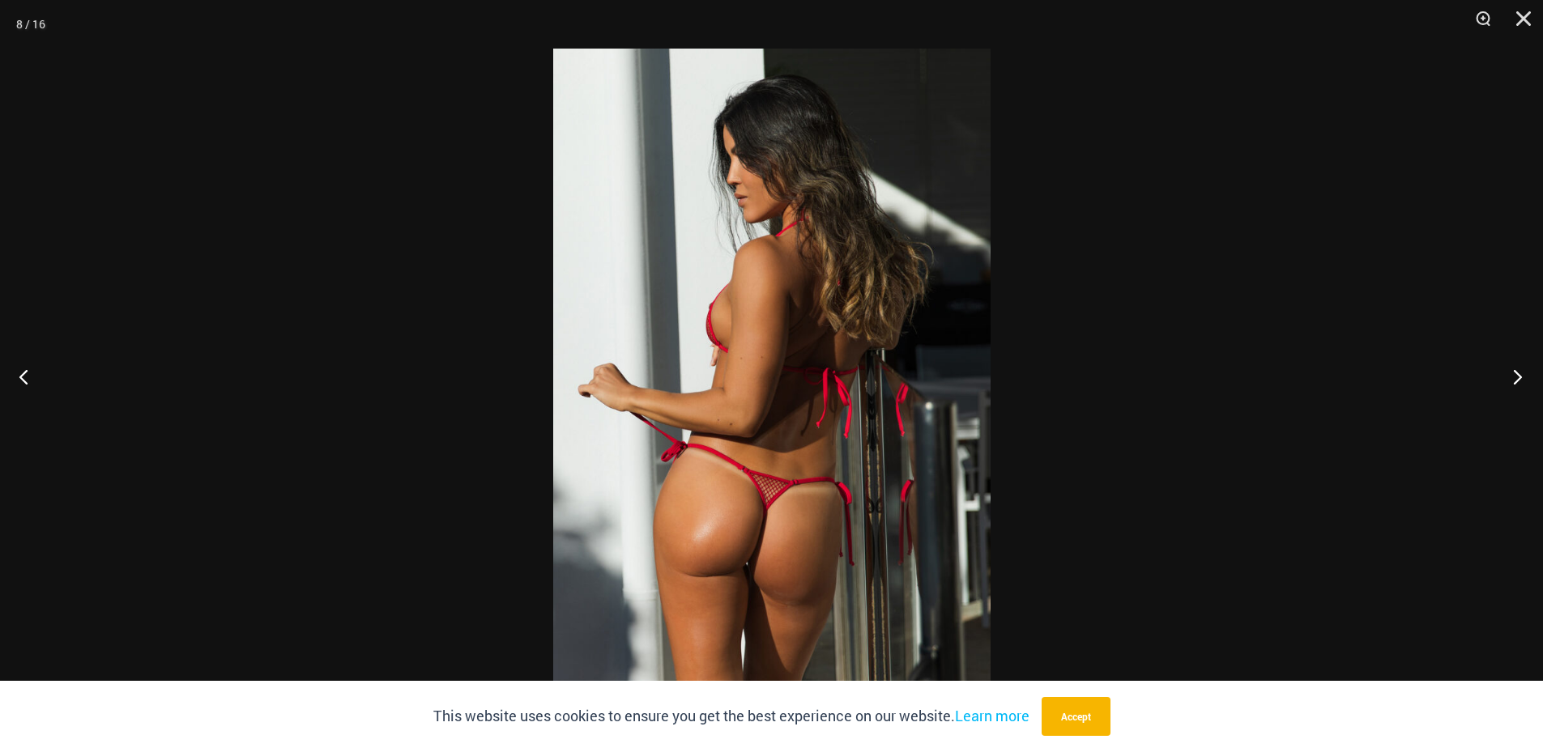
click at [1511, 377] on button "Next" at bounding box center [1512, 376] width 61 height 81
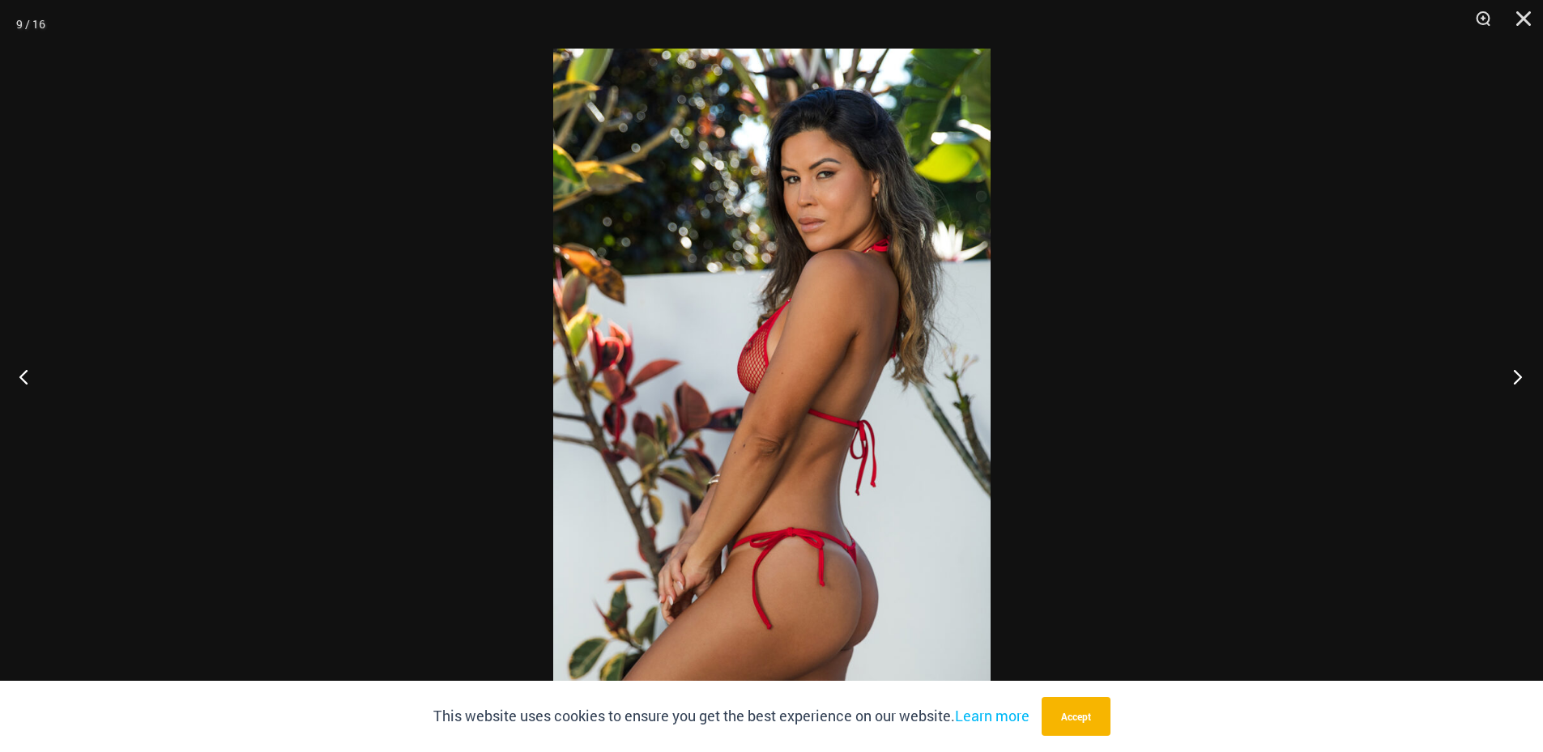
click at [1511, 377] on button "Next" at bounding box center [1512, 376] width 61 height 81
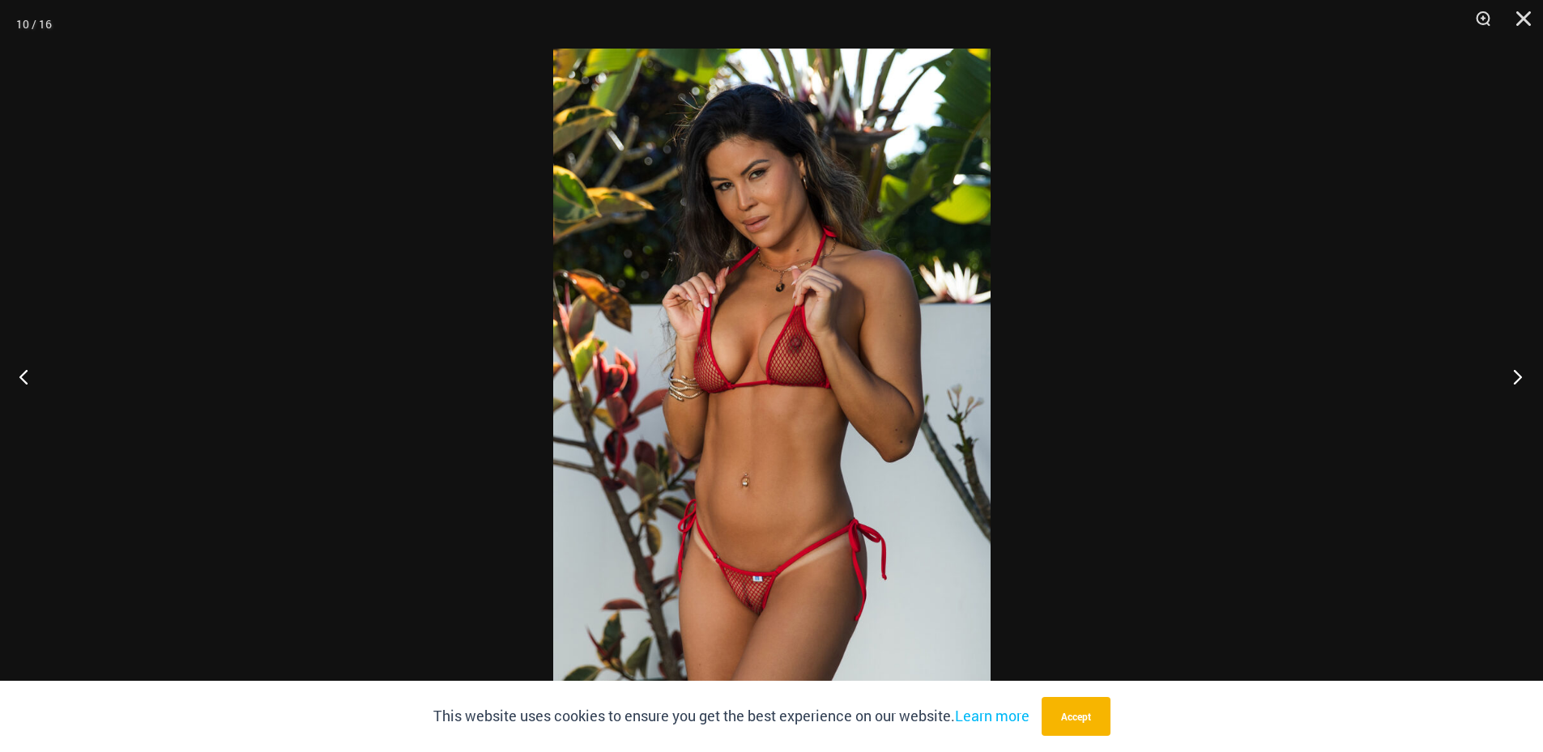
click at [1511, 377] on button "Next" at bounding box center [1512, 376] width 61 height 81
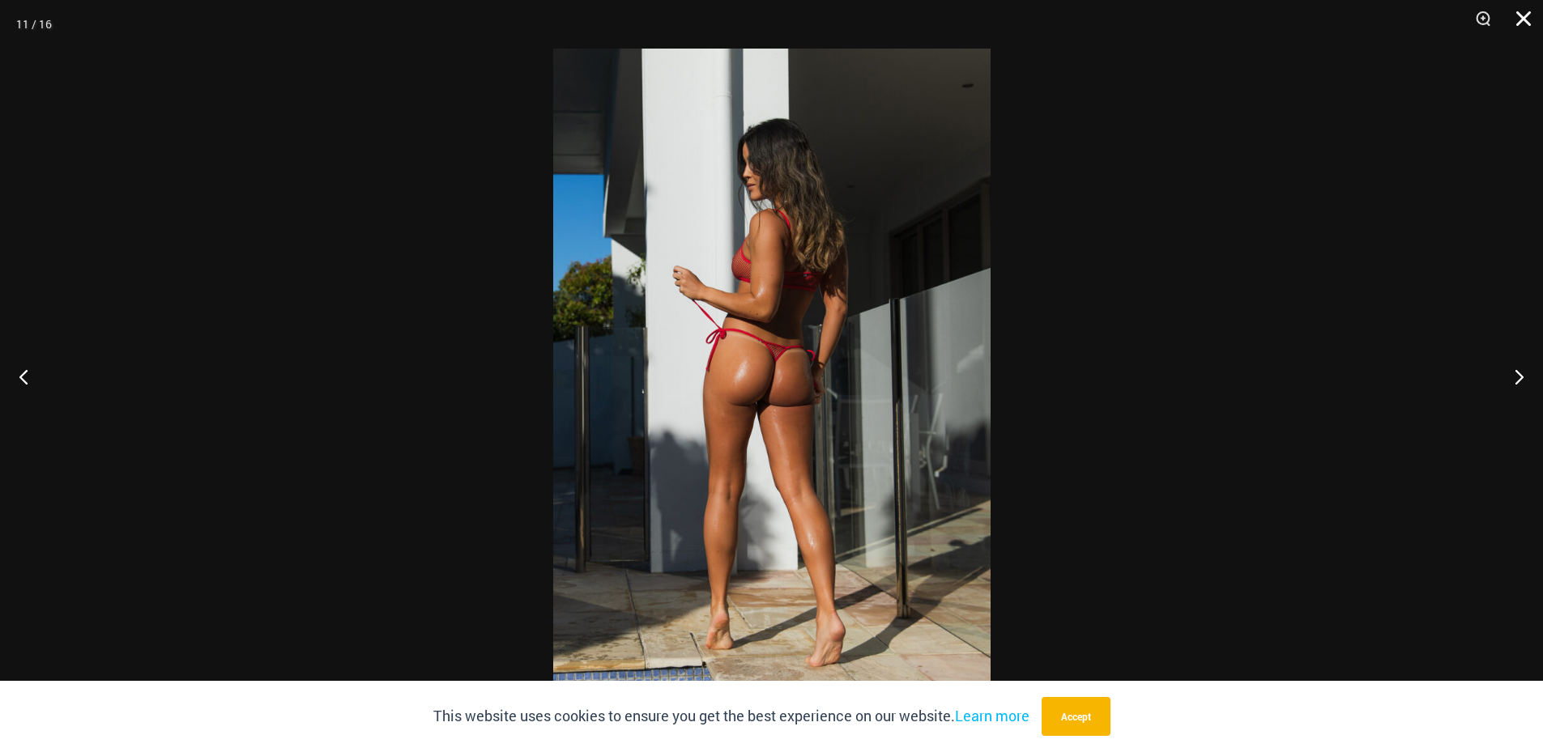
click at [1523, 12] on button "Close" at bounding box center [1517, 24] width 40 height 49
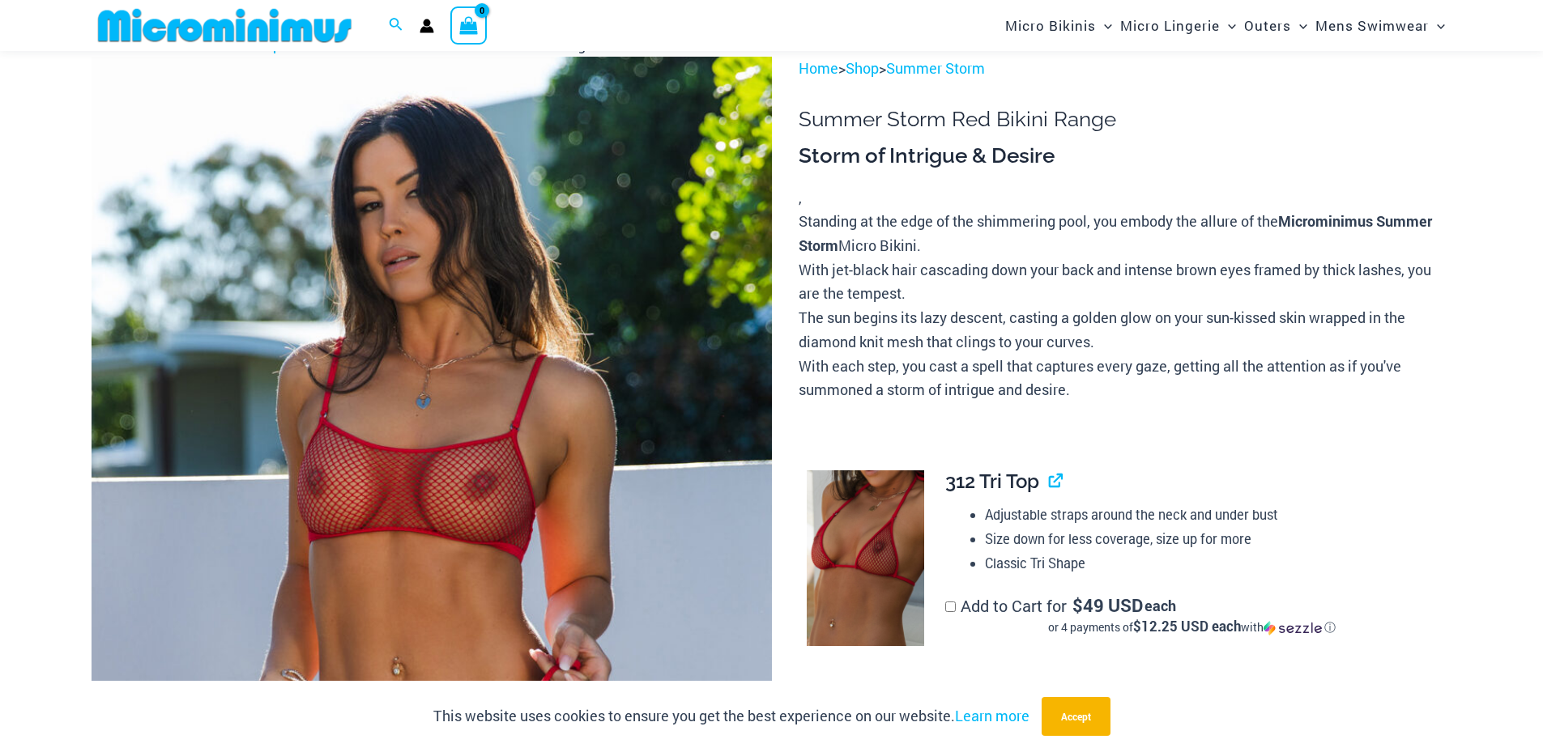
scroll to position [0, 0]
